Goal: Information Seeking & Learning: Check status

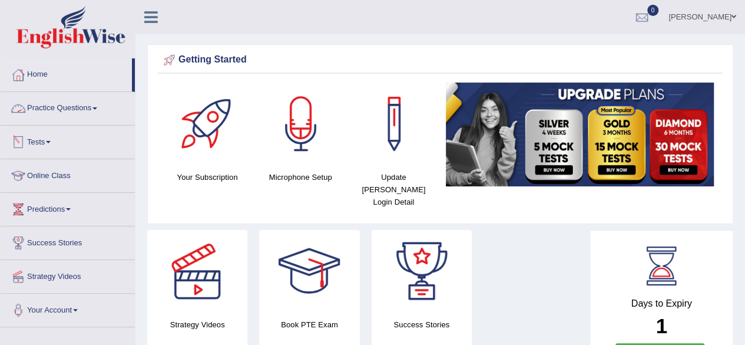
drag, startPoint x: 25, startPoint y: 134, endPoint x: 34, endPoint y: 141, distance: 11.3
click at [26, 134] on div at bounding box center [18, 142] width 18 height 18
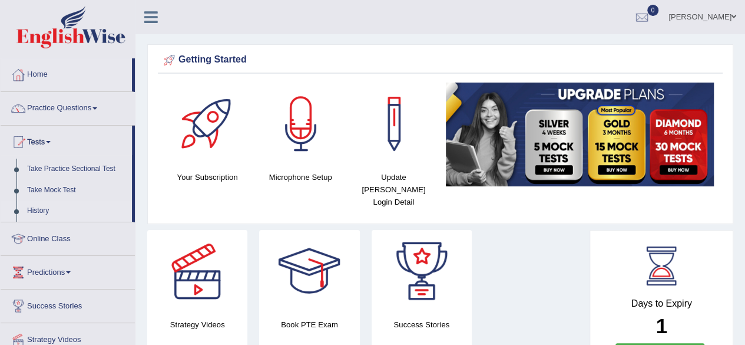
click at [42, 210] on link "History" at bounding box center [77, 210] width 110 height 21
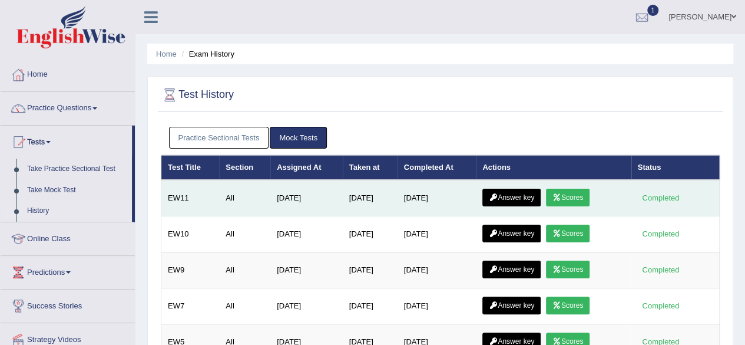
click at [561, 197] on icon at bounding box center [557, 197] width 9 height 7
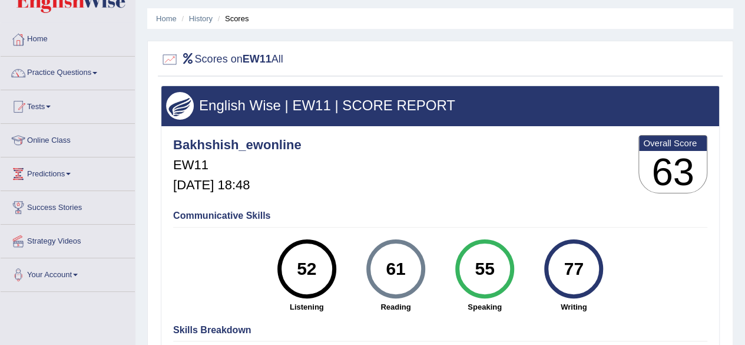
scroll to position [22, 0]
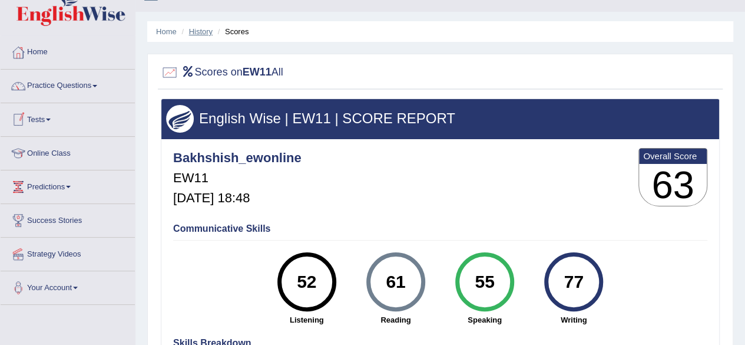
click at [197, 28] on link "History" at bounding box center [201, 31] width 24 height 9
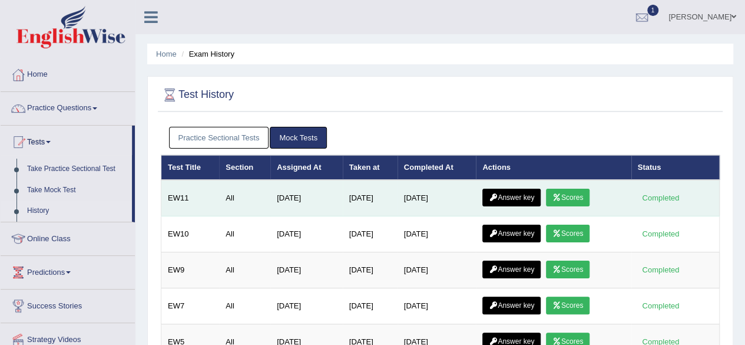
click at [518, 195] on link "Answer key" at bounding box center [511, 198] width 58 height 18
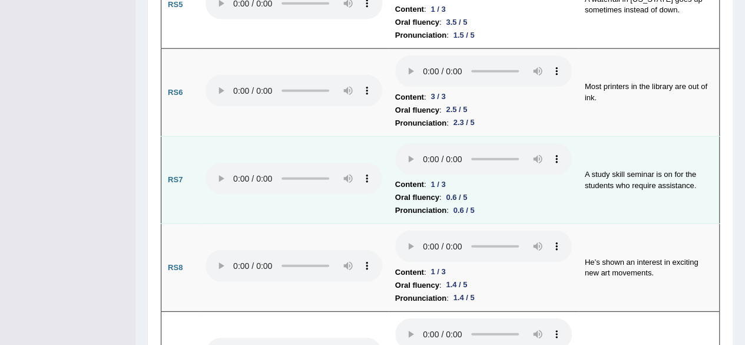
scroll to position [1467, 0]
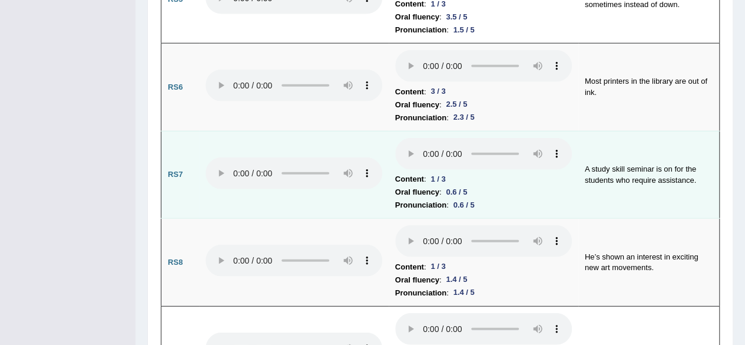
drag, startPoint x: 748, startPoint y: 29, endPoint x: 718, endPoint y: 149, distance: 123.3
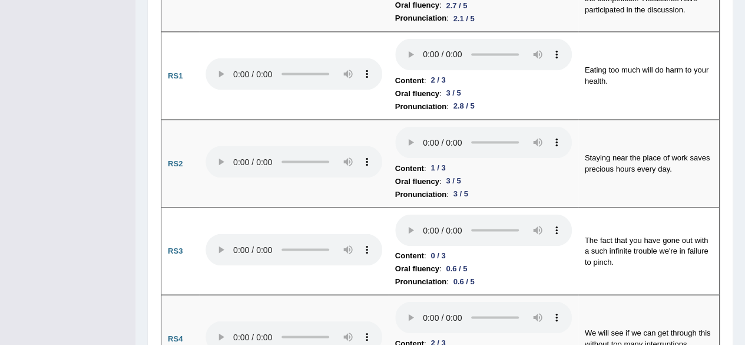
scroll to position [0, 0]
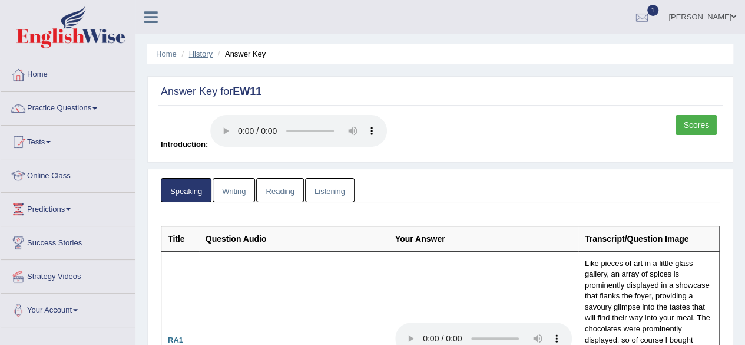
click at [197, 51] on link "History" at bounding box center [201, 53] width 24 height 9
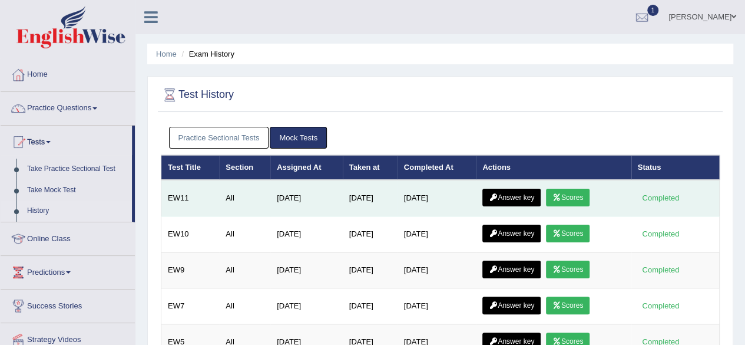
click at [504, 190] on link "Answer key" at bounding box center [511, 198] width 58 height 18
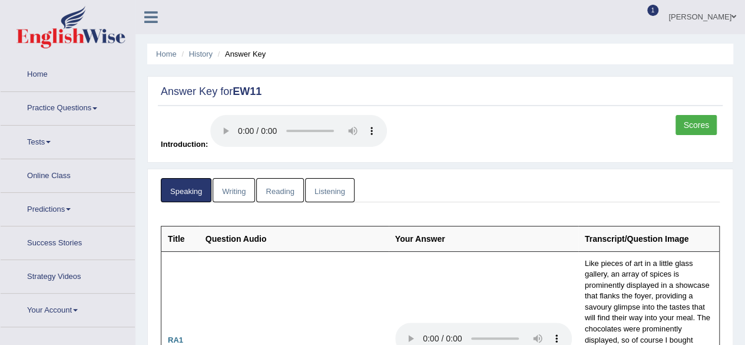
click at [241, 190] on link "Writing" at bounding box center [234, 190] width 42 height 24
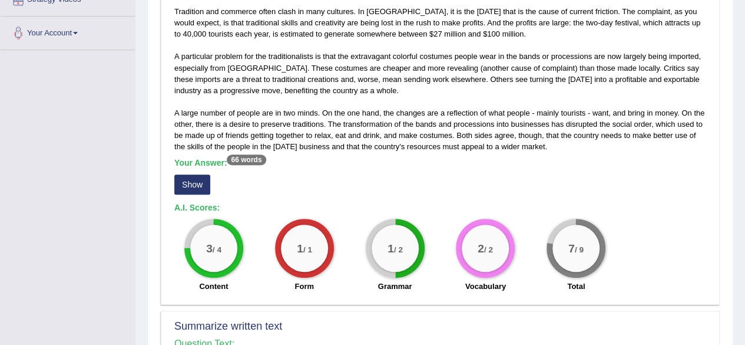
scroll to position [282, 0]
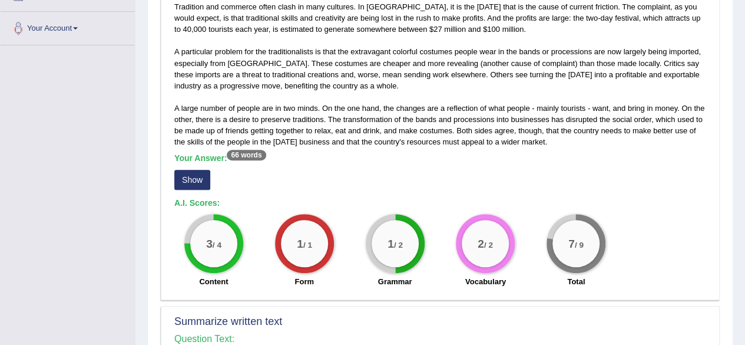
drag, startPoint x: 745, startPoint y: 65, endPoint x: 747, endPoint y: 140, distance: 74.8
click at [201, 183] on button "Show" at bounding box center [192, 180] width 36 height 20
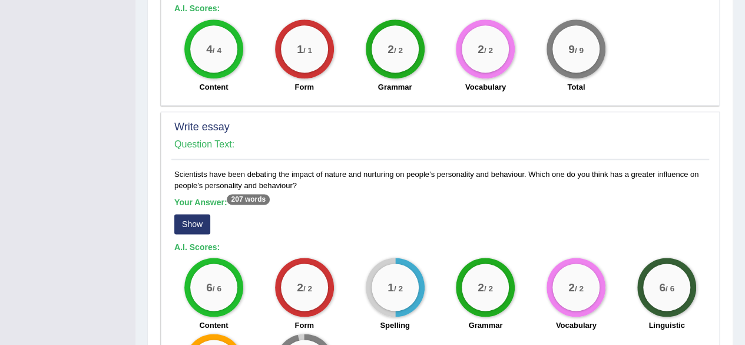
scroll to position [778, 0]
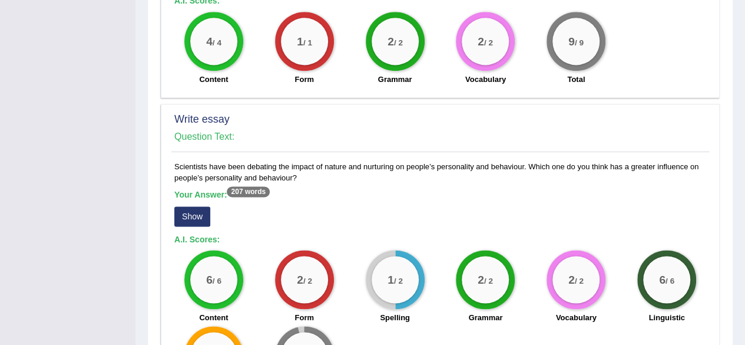
drag, startPoint x: 700, startPoint y: 222, endPoint x: 543, endPoint y: 320, distance: 185.2
click at [540, 322] on div "6 / 6 Content 2 / 2 Form 1 / 2 Spelling 2 / 2 Grammar 2 / 2 Vocabulary 6 / 6 Li…" at bounding box center [440, 326] width 544 height 152
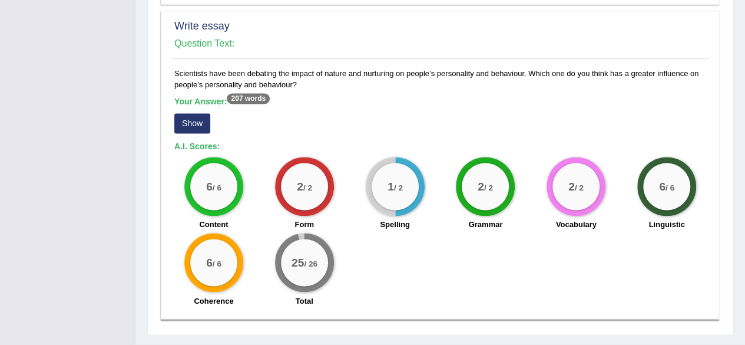
scroll to position [884, 0]
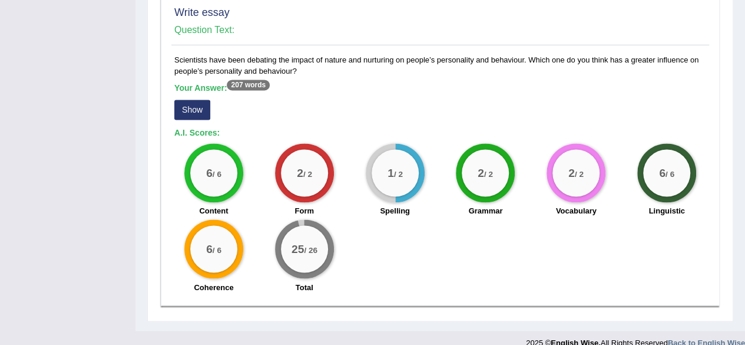
click at [186, 100] on button "Show" at bounding box center [192, 110] width 36 height 20
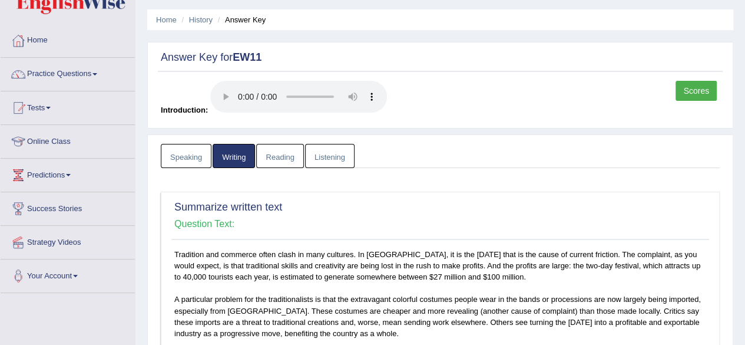
scroll to position [0, 0]
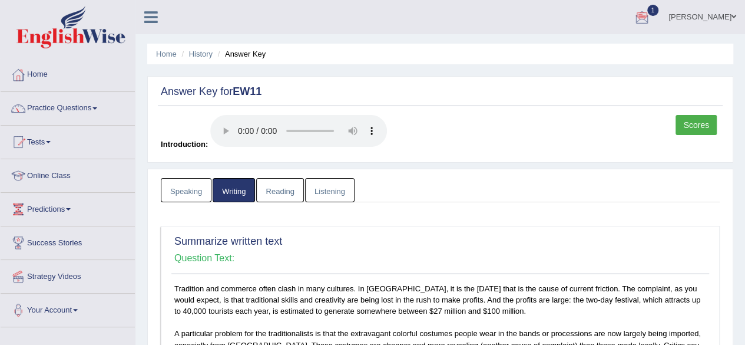
click at [272, 197] on link "Reading" at bounding box center [279, 190] width 47 height 24
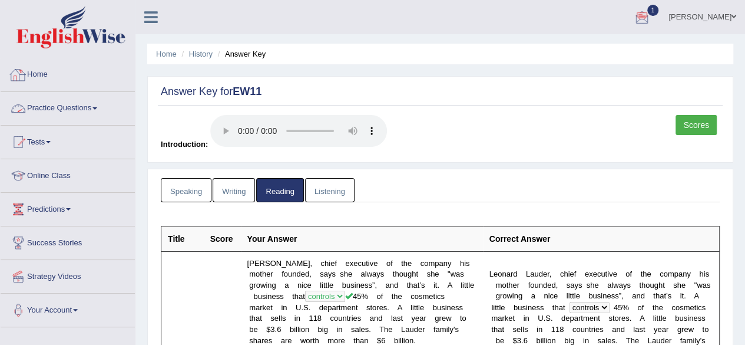
click at [327, 189] on link "Listening" at bounding box center [329, 190] width 49 height 24
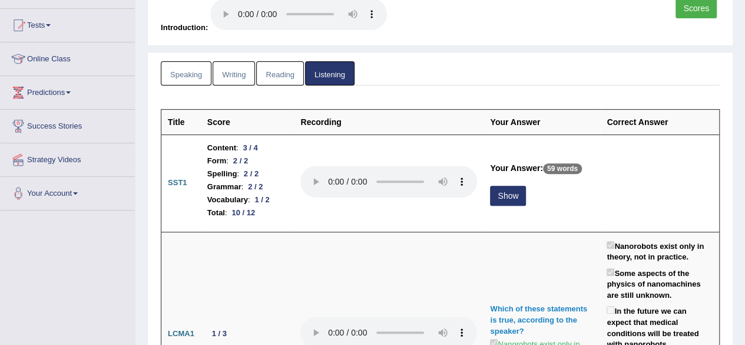
scroll to position [121, 0]
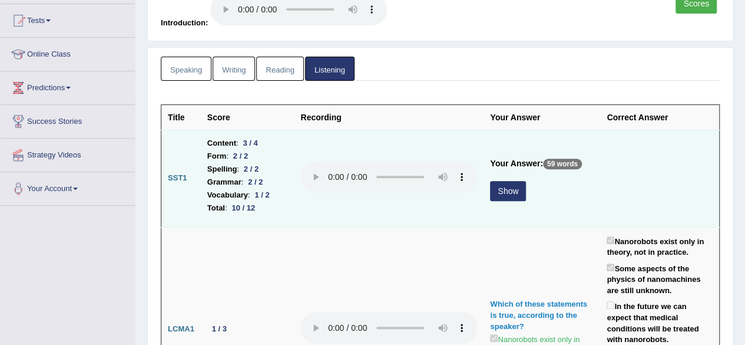
click at [494, 187] on button "Show" at bounding box center [508, 191] width 36 height 20
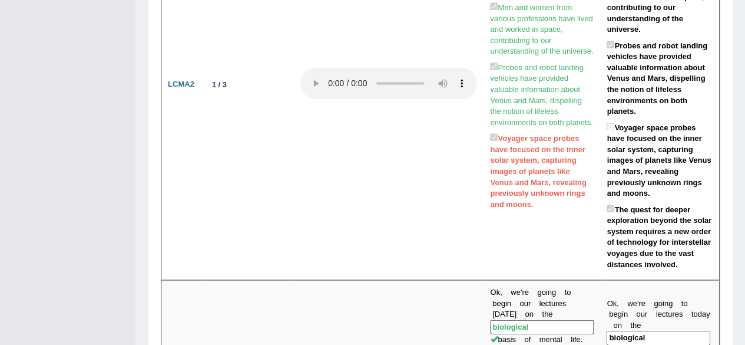
scroll to position [0, 0]
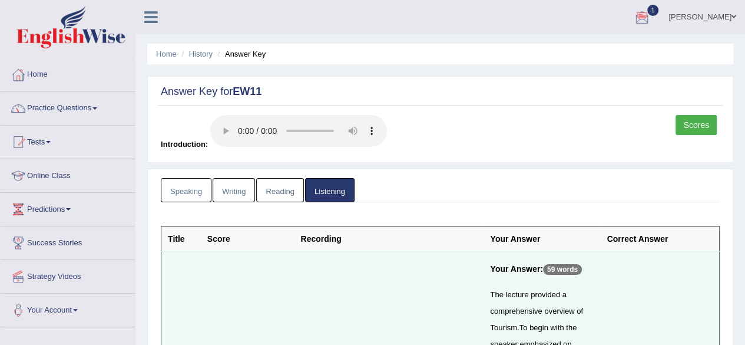
click at [690, 120] on link "Scores" at bounding box center [696, 125] width 41 height 20
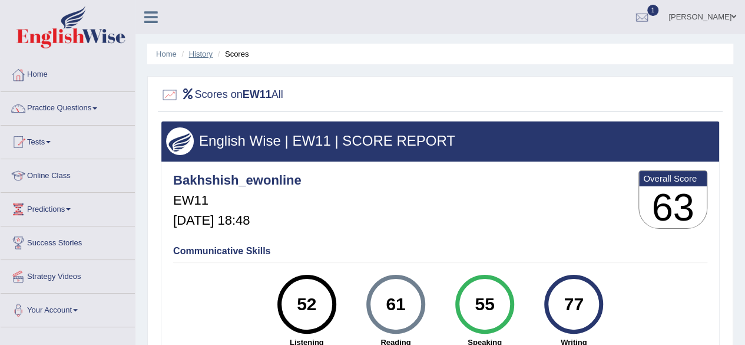
click at [194, 52] on link "History" at bounding box center [201, 53] width 24 height 9
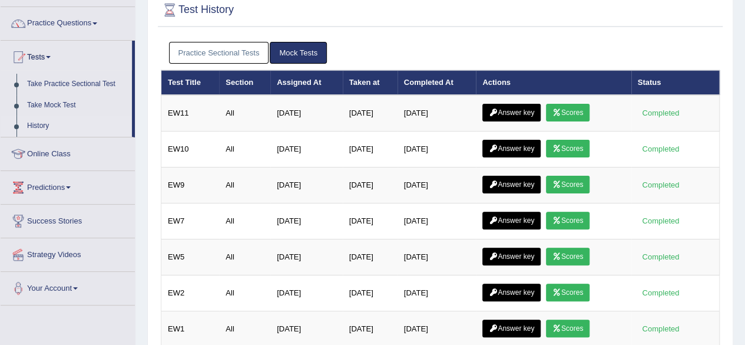
scroll to position [84, 0]
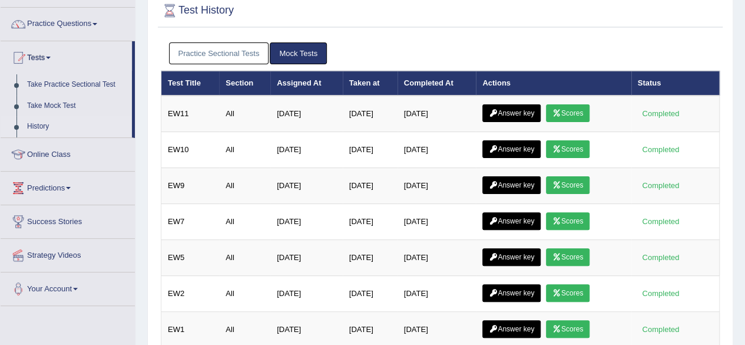
click at [743, 180] on html "Toggle navigation Home Practice Questions Speaking Practice Read Aloud Repeat S…" at bounding box center [372, 88] width 745 height 345
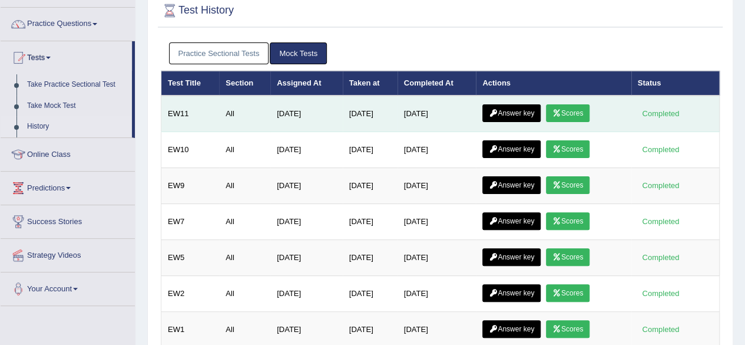
click at [507, 113] on link "Answer key" at bounding box center [511, 113] width 58 height 18
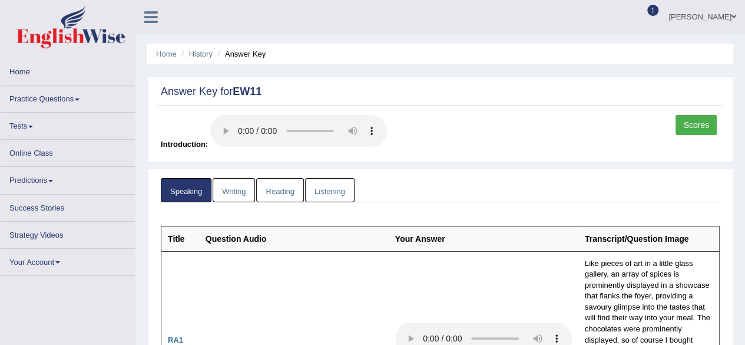
click at [338, 191] on link "Listening" at bounding box center [329, 190] width 49 height 24
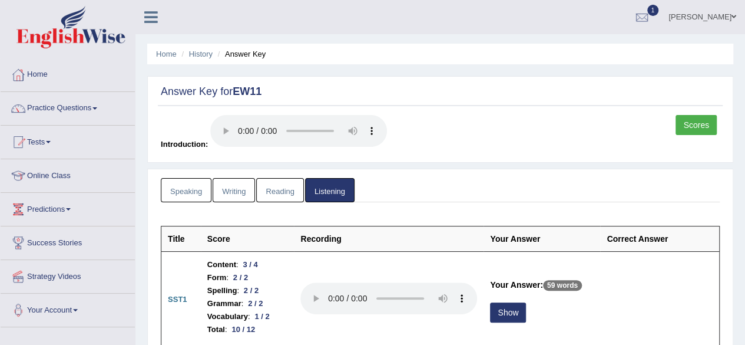
drag, startPoint x: 748, startPoint y: 32, endPoint x: 688, endPoint y: -51, distance: 103.0
click at [688, 0] on html "Toggle navigation Home Practice Questions Speaking Practice Read Aloud Repeat S…" at bounding box center [372, 172] width 745 height 345
click at [698, 128] on link "Scores" at bounding box center [696, 125] width 41 height 20
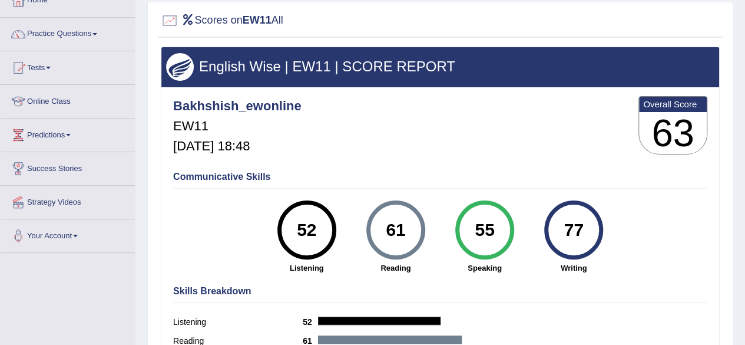
scroll to position [75, 0]
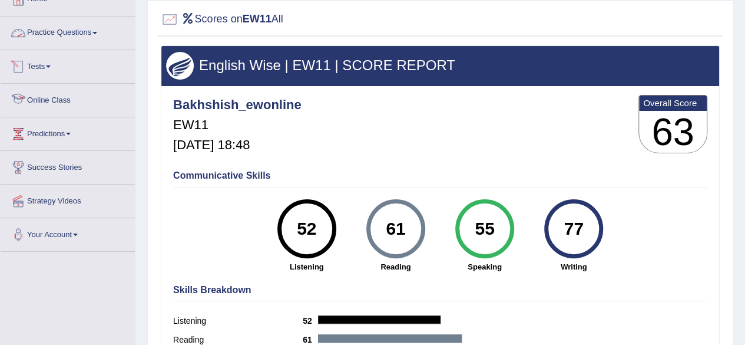
click at [63, 31] on link "Practice Questions" at bounding box center [68, 30] width 134 height 29
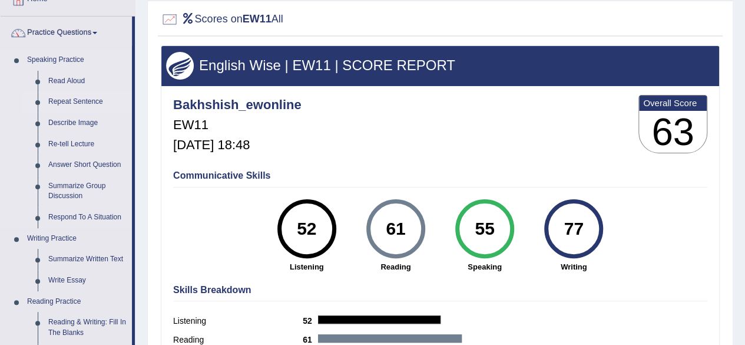
click at [65, 103] on link "Repeat Sentence" at bounding box center [87, 101] width 89 height 21
